Goal: Information Seeking & Learning: Learn about a topic

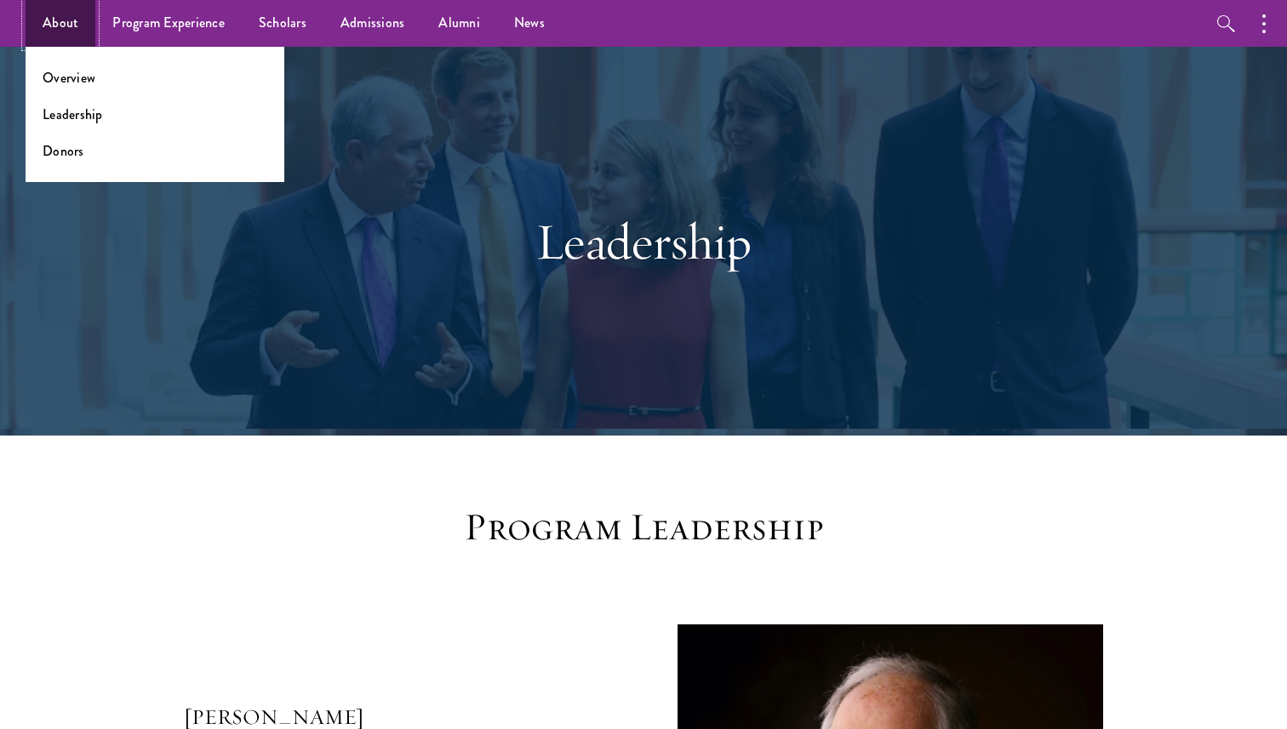
click at [78, 22] on link "About" at bounding box center [61, 23] width 70 height 47
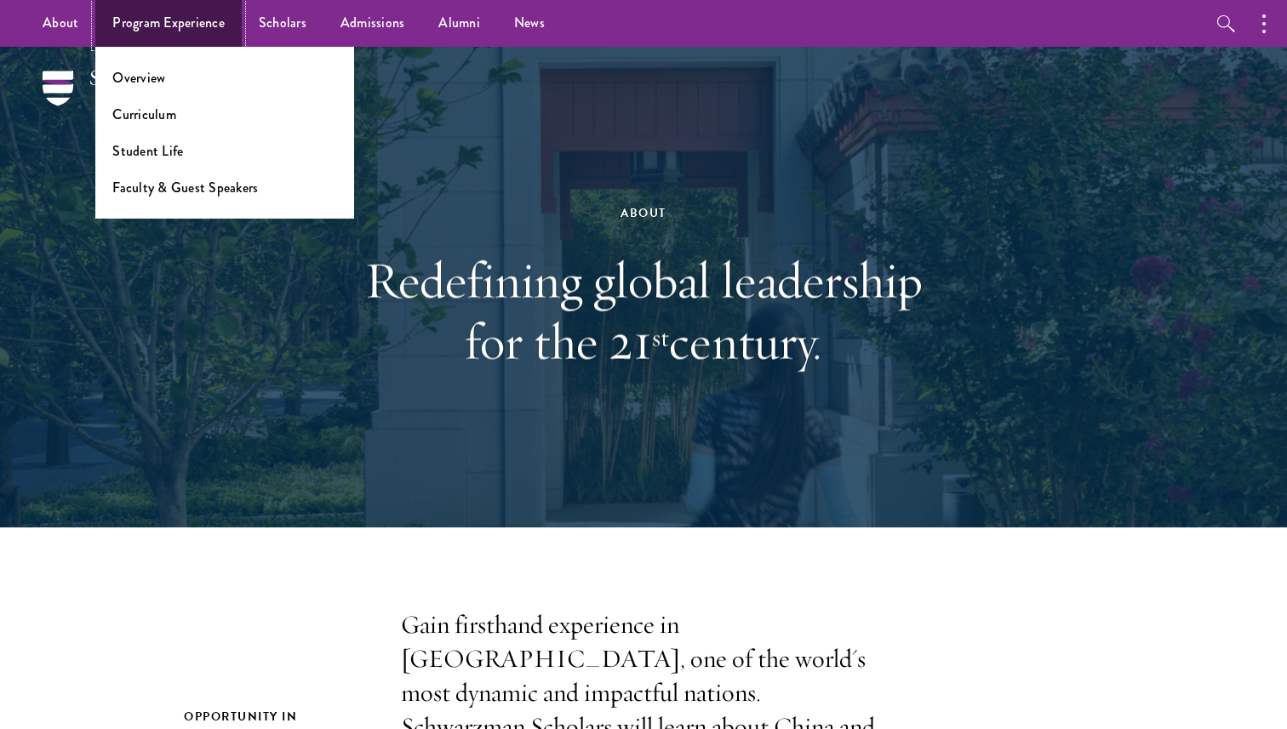
click at [180, 22] on link "Program Experience" at bounding box center [168, 23] width 146 height 47
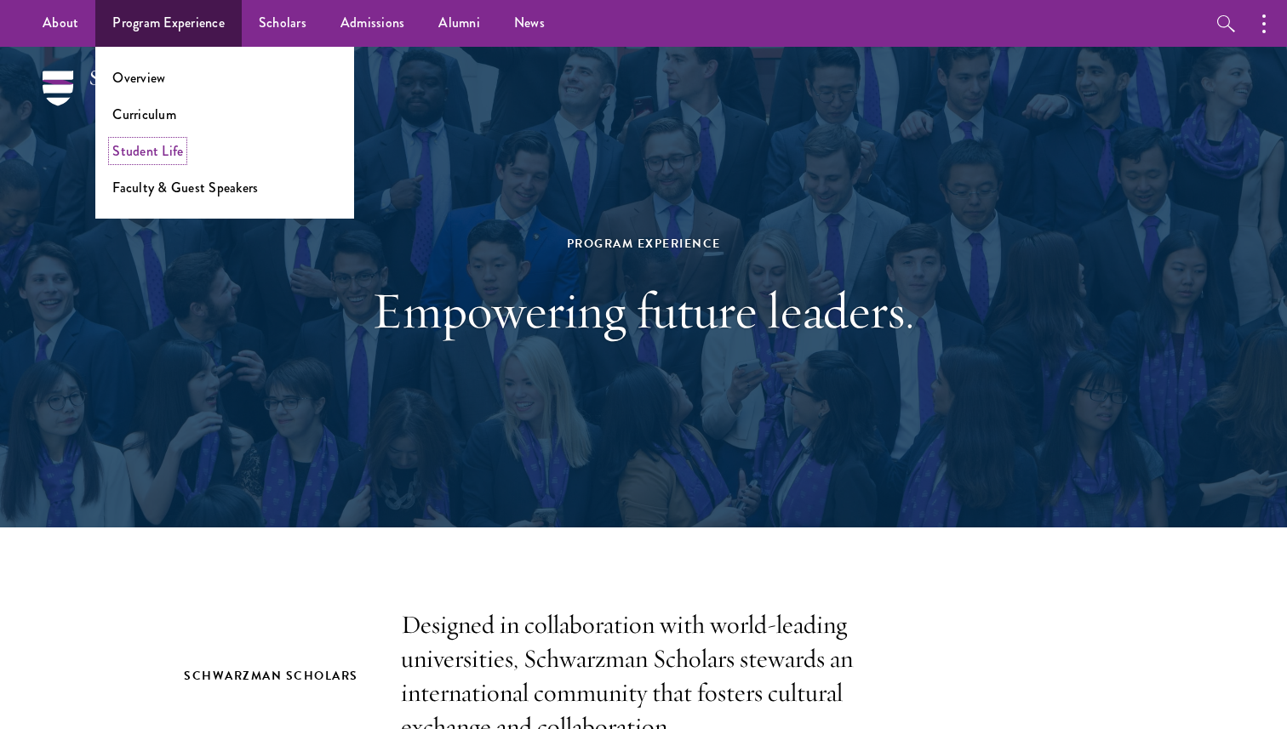
click at [146, 141] on link "Student Life" at bounding box center [147, 151] width 71 height 20
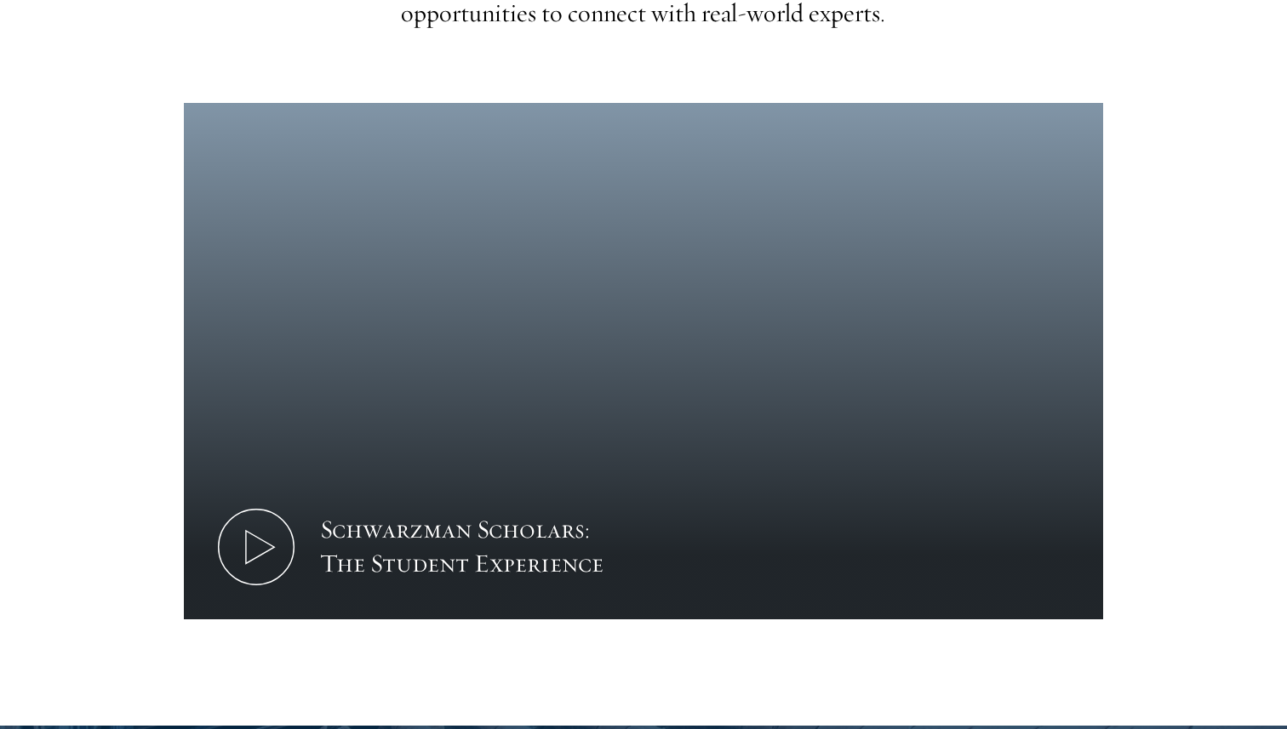
scroll to position [905, 0]
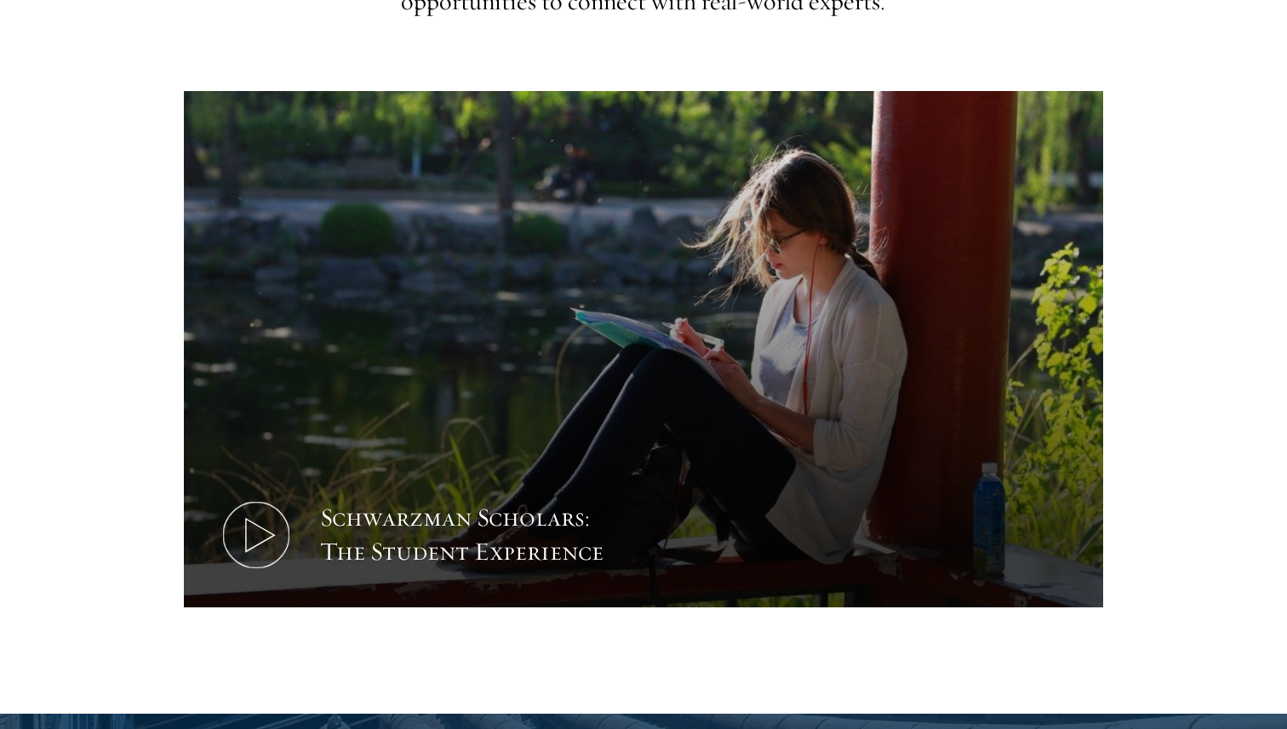
click at [730, 414] on button "Schwarzman Scholars: The Student Experience" at bounding box center [643, 349] width 919 height 517
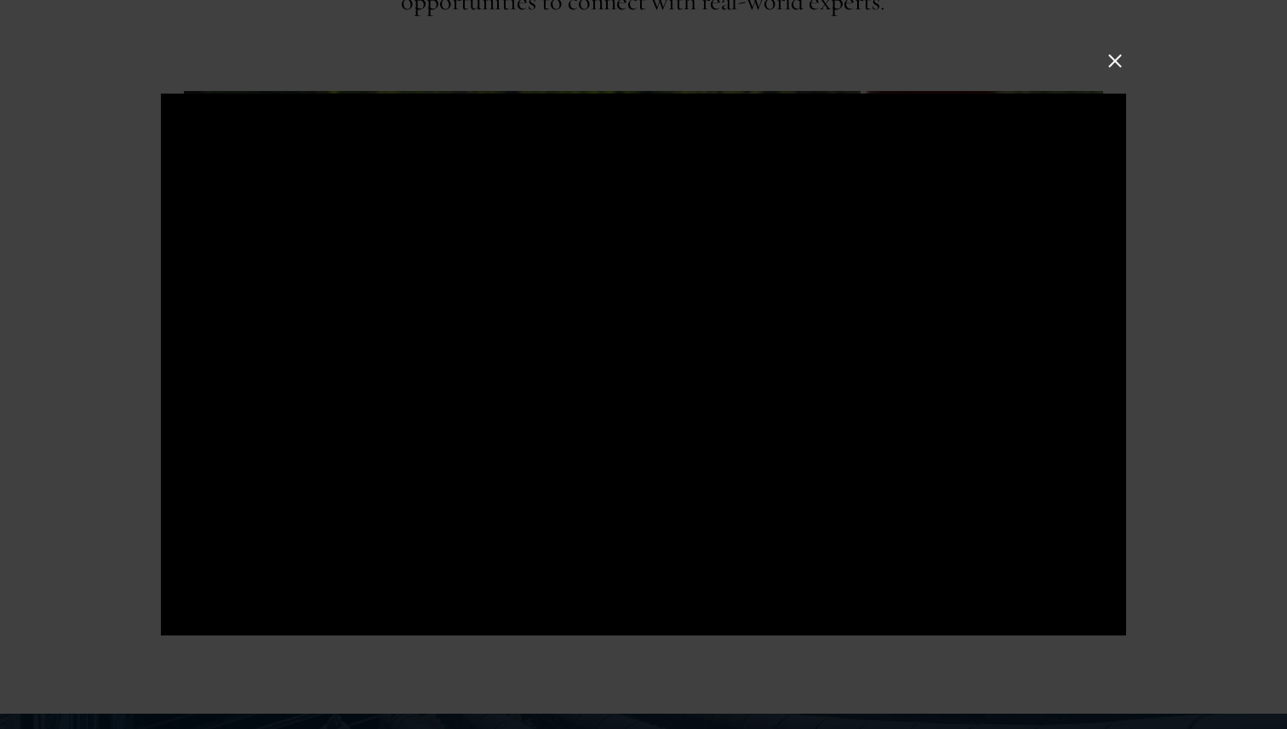
click at [1116, 50] on button at bounding box center [1115, 60] width 22 height 22
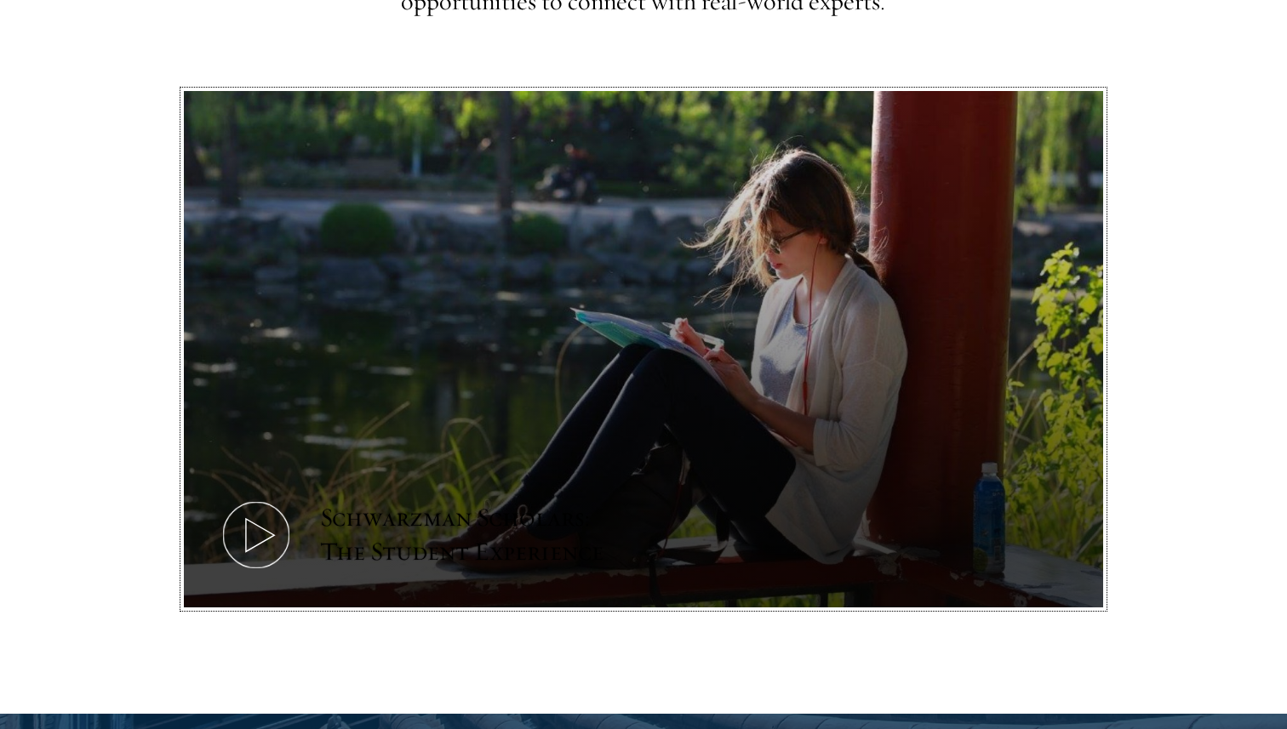
click at [298, 515] on button "Schwarzman Scholars: The Student Experience" at bounding box center [643, 349] width 919 height 517
click at [651, 471] on button "Schwarzman Scholars: The Student Experience" at bounding box center [643, 349] width 919 height 517
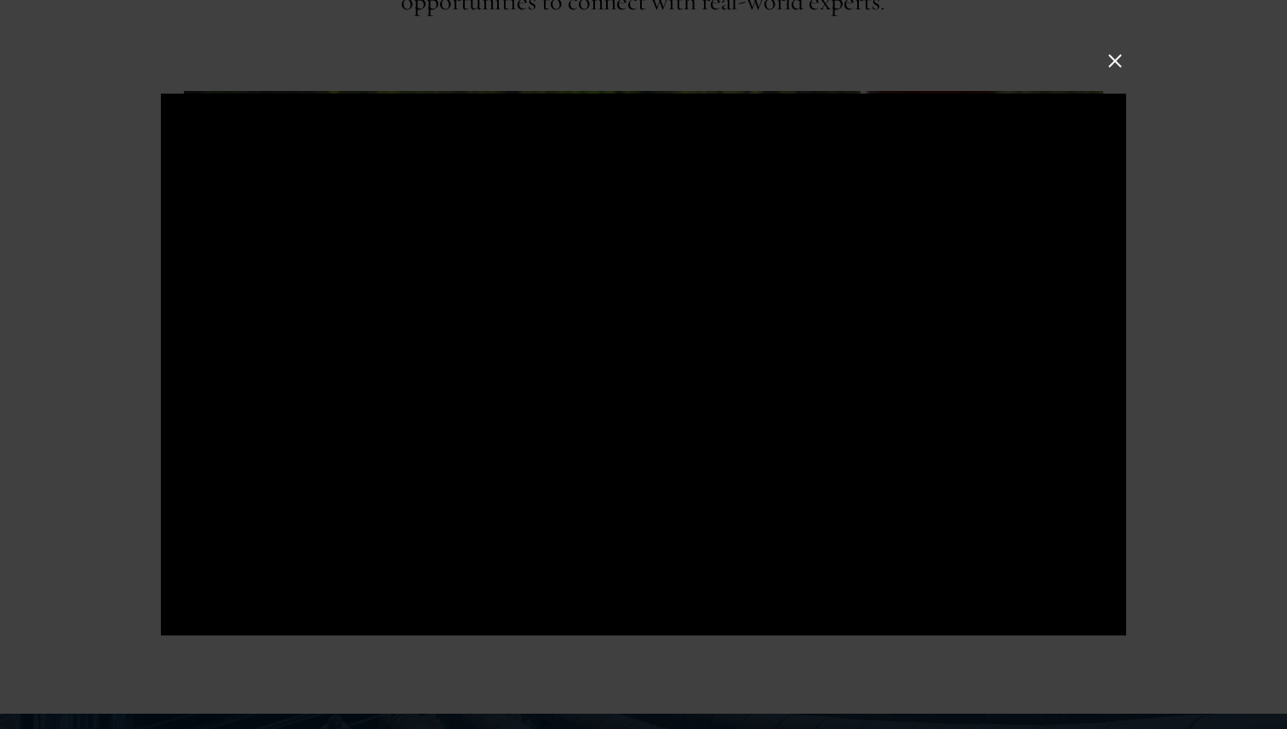
click at [886, 34] on div at bounding box center [643, 364] width 1287 height 729
